Goal: Book appointment/travel/reservation

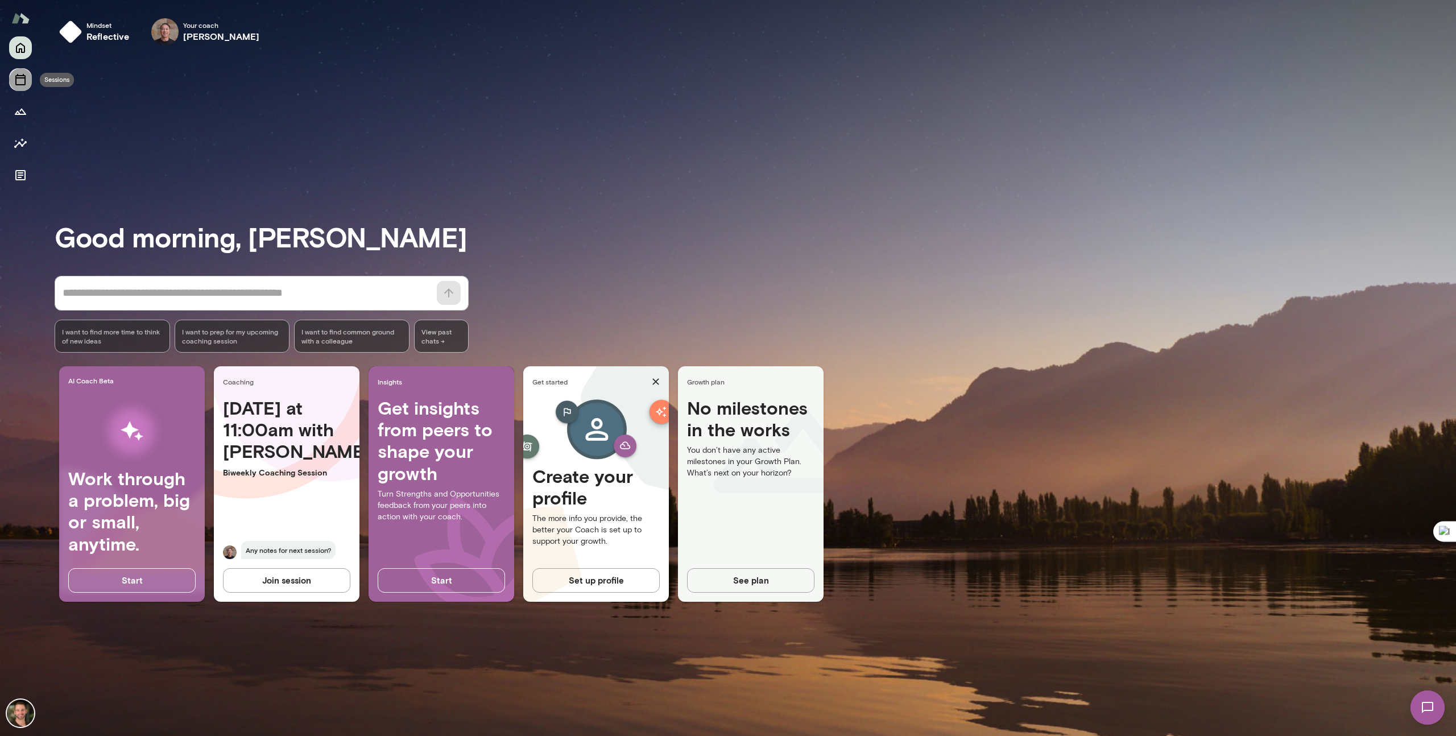
click at [15, 89] on button "Sessions" at bounding box center [20, 79] width 23 height 23
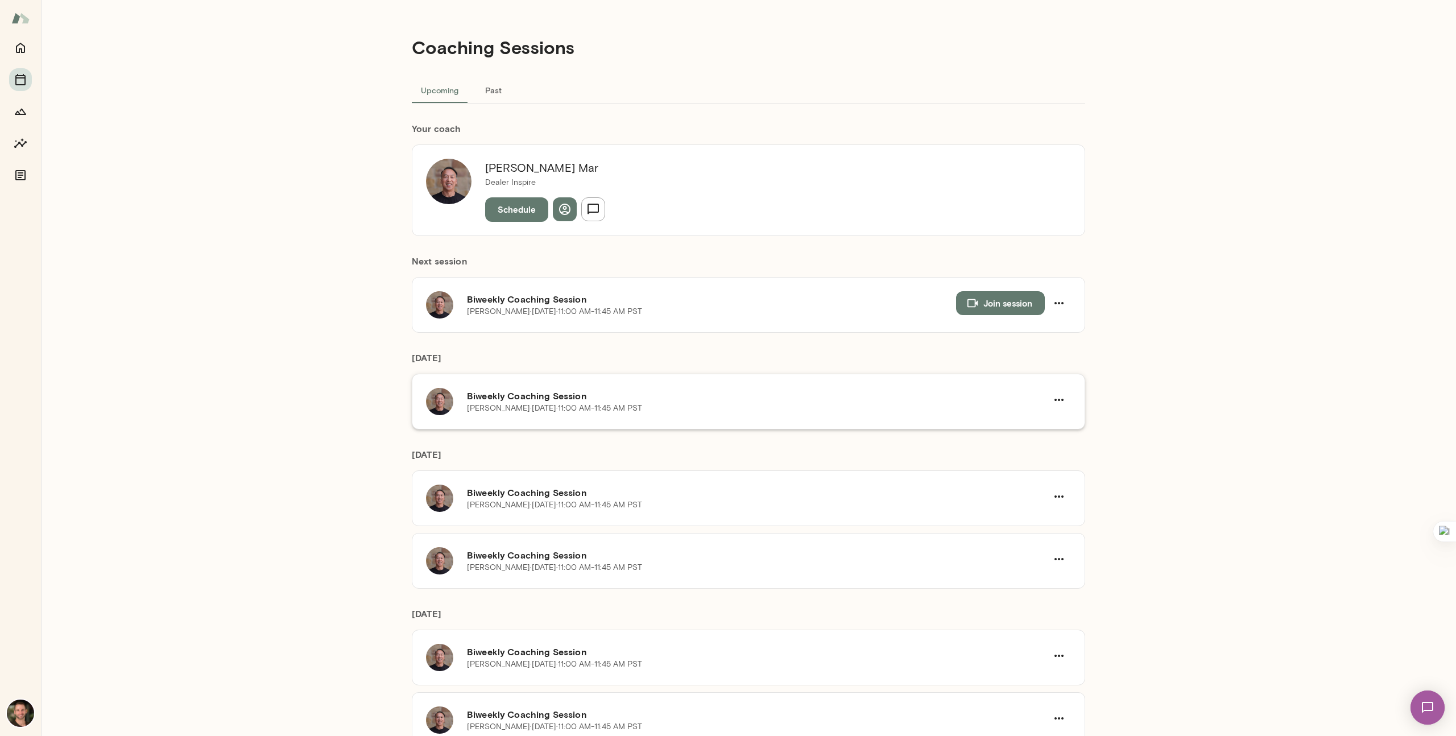
click at [650, 418] on div "Biweekly Coaching Session [PERSON_NAME][DATE] · 11:00 AM-11:45 AM PST" at bounding box center [749, 402] width 674 height 56
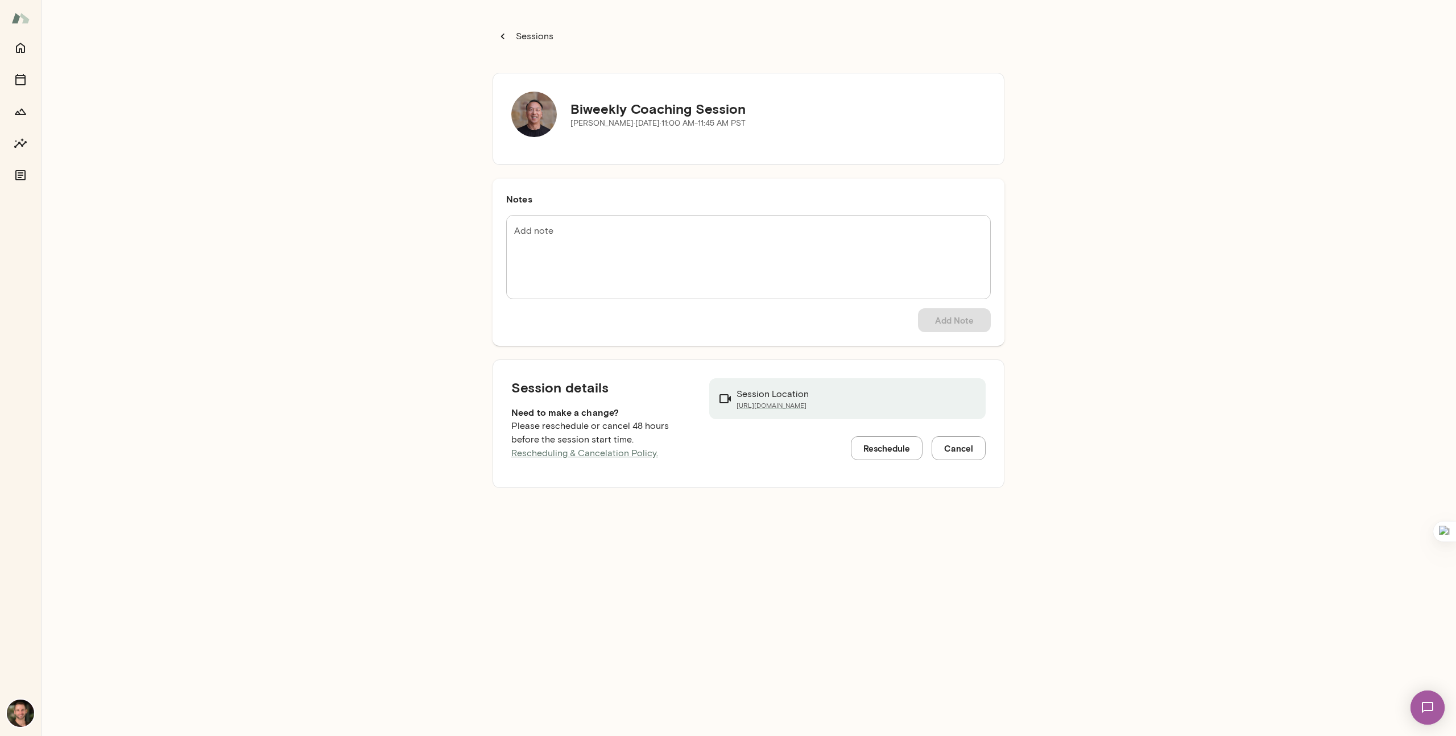
click at [886, 455] on button "Reschedule" at bounding box center [887, 448] width 72 height 24
